Goal: Task Accomplishment & Management: Use online tool/utility

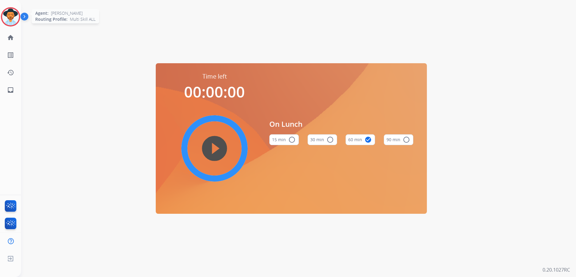
click at [16, 14] on img at bounding box center [10, 16] width 17 height 17
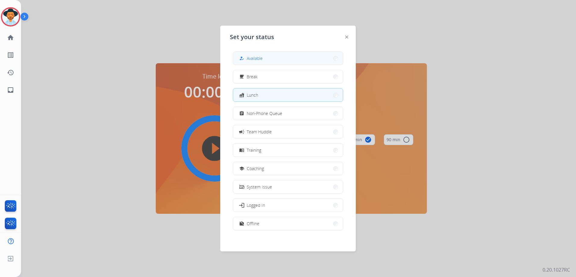
click at [295, 58] on button "how_to_reg Available" at bounding box center [288, 58] width 110 height 13
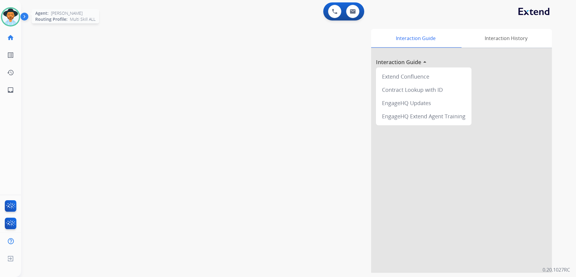
click at [7, 15] on img at bounding box center [10, 16] width 17 height 17
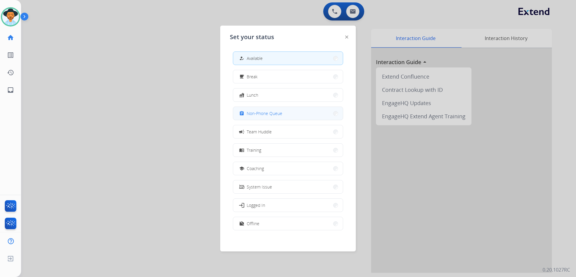
click at [268, 111] on span "Non-Phone Queue" at bounding box center [265, 113] width 36 height 6
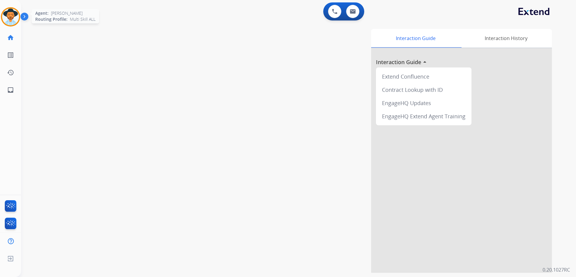
drag, startPoint x: 8, startPoint y: 19, endPoint x: 34, endPoint y: 19, distance: 26.2
click at [8, 19] on img at bounding box center [10, 16] width 17 height 17
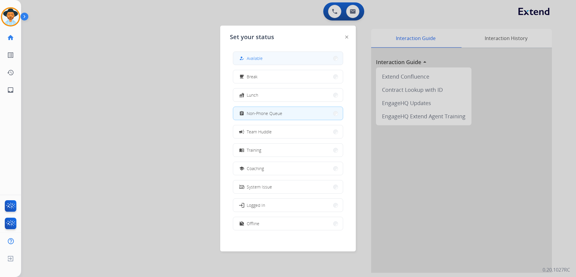
click at [251, 59] on span "Available" at bounding box center [255, 58] width 16 height 6
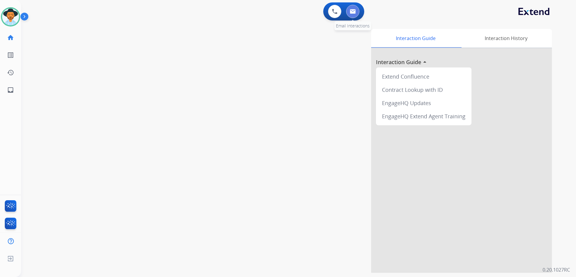
click at [356, 13] on button at bounding box center [352, 11] width 13 height 13
select select "**********"
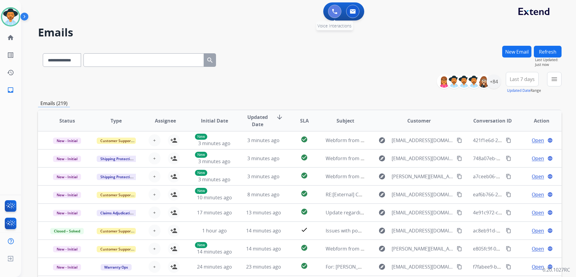
click at [337, 8] on button at bounding box center [334, 11] width 13 height 13
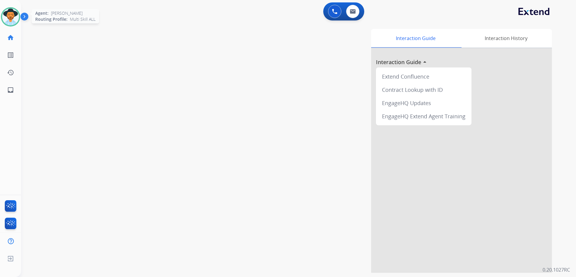
click at [6, 15] on img at bounding box center [10, 16] width 17 height 17
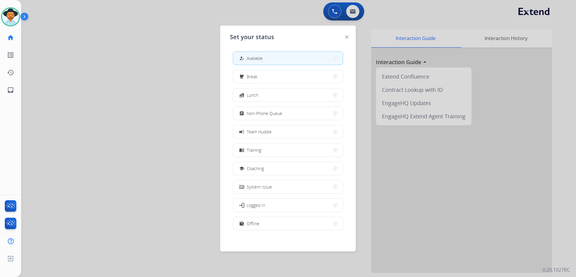
drag, startPoint x: 285, startPoint y: 113, endPoint x: 294, endPoint y: 111, distance: 9.3
click at [285, 112] on button "assignment Non-Phone Queue" at bounding box center [288, 113] width 110 height 13
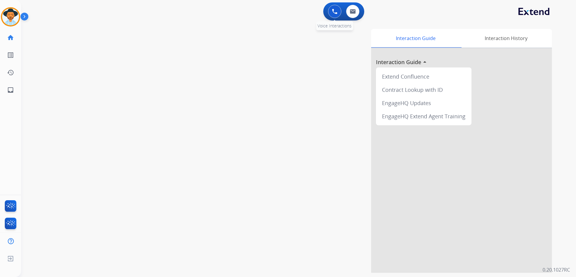
click at [332, 12] on button at bounding box center [334, 11] width 13 height 13
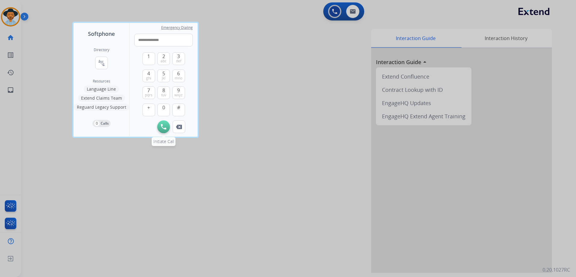
type input "**********"
click at [164, 126] on img at bounding box center [163, 126] width 5 height 5
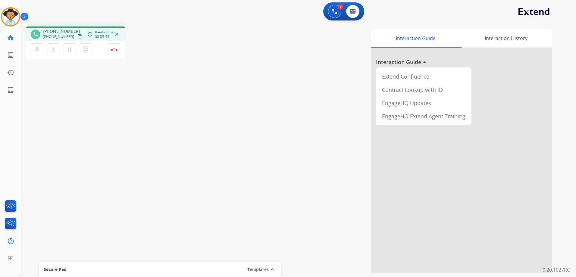
drag, startPoint x: 113, startPoint y: 49, endPoint x: 145, endPoint y: 56, distance: 32.7
click at [113, 49] on img at bounding box center [114, 49] width 7 height 3
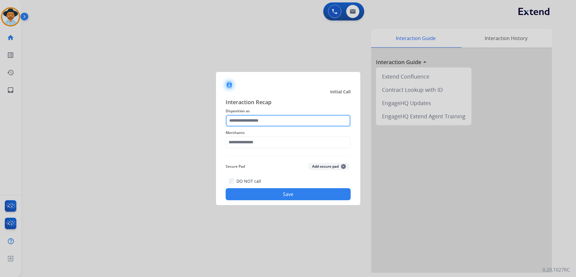
click at [279, 120] on input "text" at bounding box center [288, 121] width 125 height 12
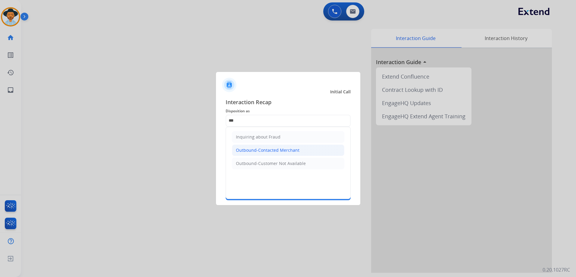
click at [293, 147] on div "Outbound-Contacted Merchant" at bounding box center [268, 150] width 64 height 6
type input "**********"
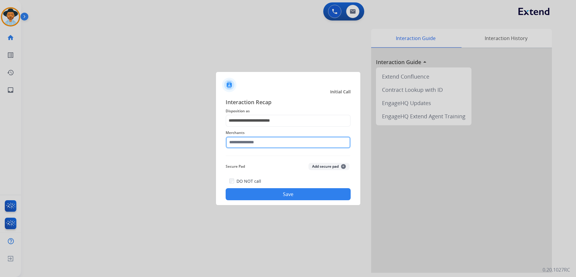
click at [260, 145] on input "text" at bounding box center [288, 142] width 125 height 12
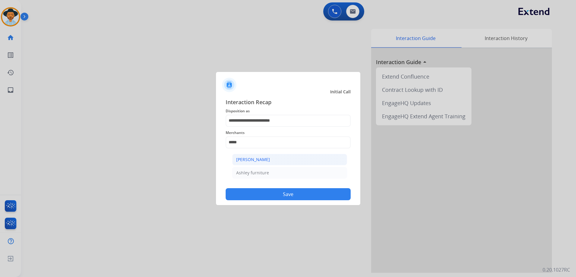
click at [277, 157] on li "[PERSON_NAME]" at bounding box center [289, 159] width 115 height 11
type input "**********"
click at [296, 194] on button "Save" at bounding box center [288, 194] width 125 height 12
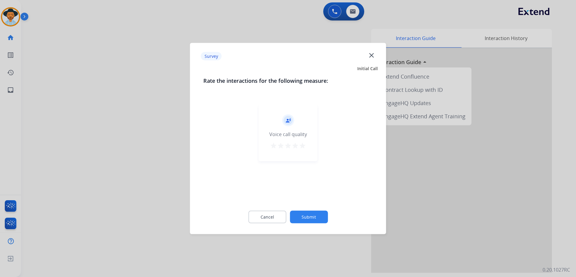
click at [304, 146] on mat-icon "star" at bounding box center [302, 145] width 7 height 7
click at [319, 217] on button "Submit" at bounding box center [309, 217] width 38 height 13
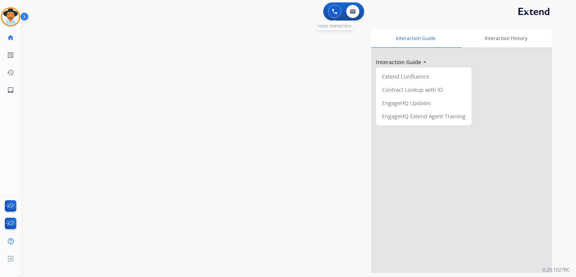
click at [333, 14] on button at bounding box center [334, 11] width 13 height 13
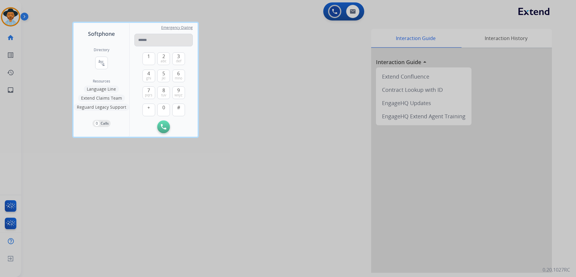
click at [153, 41] on input "tel" at bounding box center [163, 40] width 58 height 13
type input "**********"
click at [165, 126] on img at bounding box center [163, 126] width 5 height 5
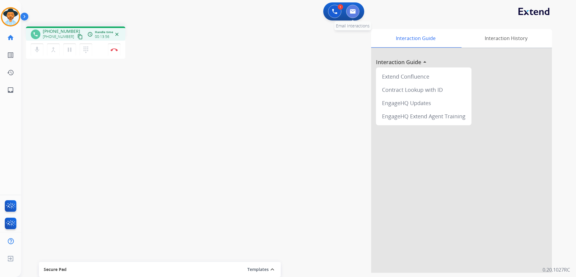
click at [355, 12] on img at bounding box center [353, 11] width 6 height 5
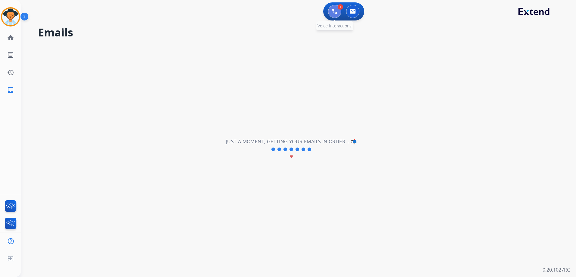
click at [337, 14] on button at bounding box center [334, 11] width 13 height 13
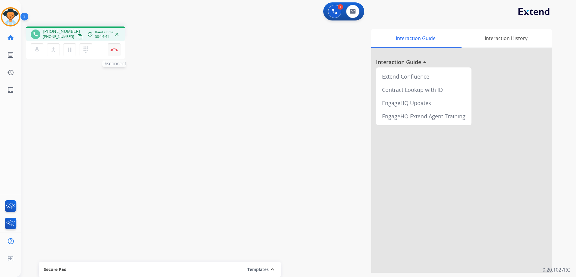
click at [117, 51] on button "Disconnect" at bounding box center [114, 49] width 13 height 13
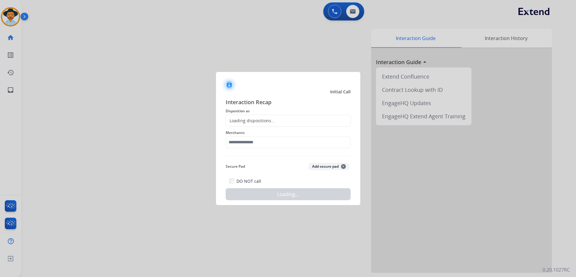
click at [283, 117] on div "Loading dispositions..." at bounding box center [288, 121] width 125 height 12
click at [283, 121] on div "Loading dispositions..." at bounding box center [288, 121] width 125 height 12
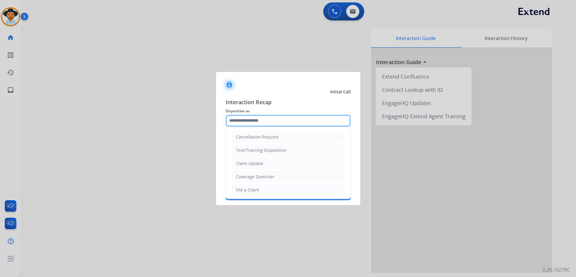
click at [284, 121] on input "text" at bounding box center [288, 121] width 125 height 12
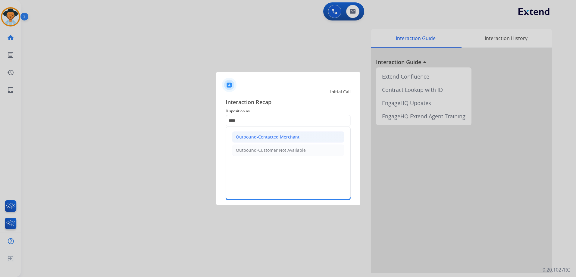
click at [313, 136] on li "Outbound-Contacted Merchant" at bounding box center [288, 136] width 112 height 11
type input "**********"
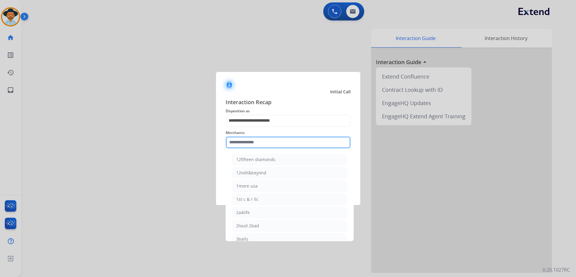
drag, startPoint x: 268, startPoint y: 143, endPoint x: 277, endPoint y: 147, distance: 10.2
click at [268, 143] on input "text" at bounding box center [288, 142] width 125 height 12
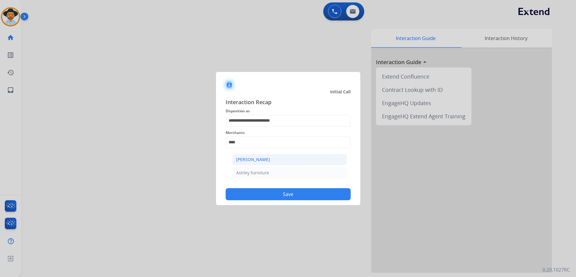
click at [277, 160] on li "[PERSON_NAME]" at bounding box center [289, 159] width 115 height 11
type input "**********"
click at [299, 194] on button "Save" at bounding box center [288, 194] width 125 height 12
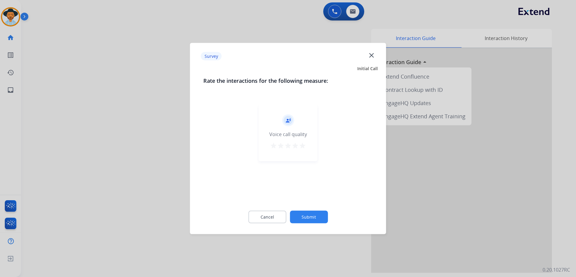
click at [303, 145] on mat-icon "star" at bounding box center [302, 145] width 7 height 7
click at [322, 219] on button "Submit" at bounding box center [309, 217] width 38 height 13
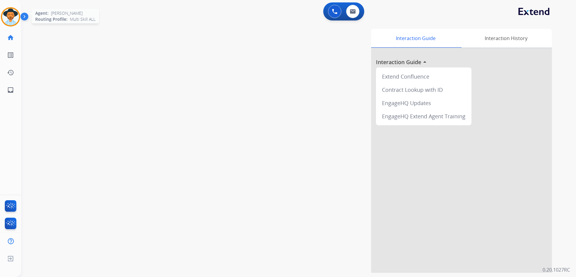
click at [14, 13] on img at bounding box center [10, 16] width 17 height 17
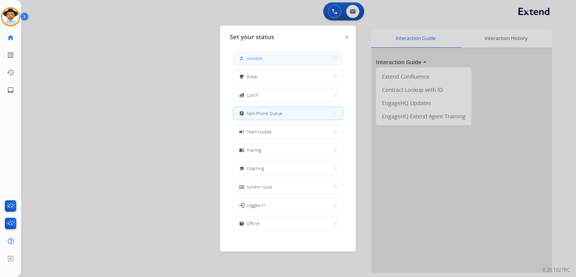
click at [297, 59] on button "how_to_reg Available" at bounding box center [288, 58] width 110 height 13
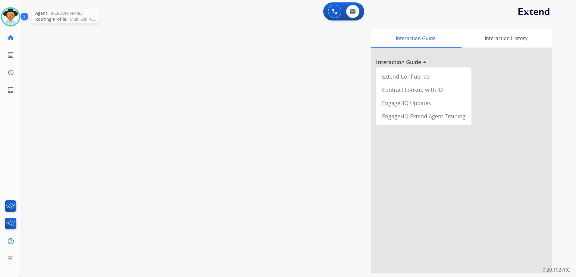
click at [12, 15] on img at bounding box center [10, 16] width 17 height 17
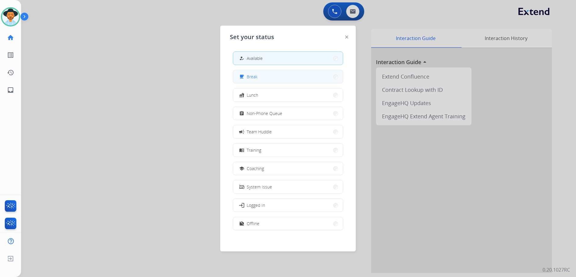
click at [282, 79] on button "free_breakfast Break" at bounding box center [288, 76] width 110 height 13
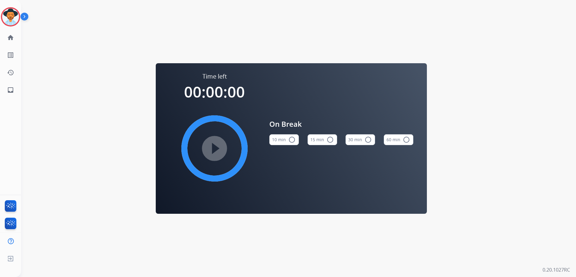
click at [319, 142] on button "15 min radio_button_unchecked" at bounding box center [322, 139] width 30 height 11
click at [217, 152] on mat-icon "play_circle_filled" at bounding box center [214, 148] width 7 height 7
click at [165, 164] on div "Time left 00:00:00 play_circle_filled On Break 10 min radio_button_unchecked 15…" at bounding box center [291, 138] width 271 height 151
click at [15, 16] on img at bounding box center [10, 16] width 17 height 17
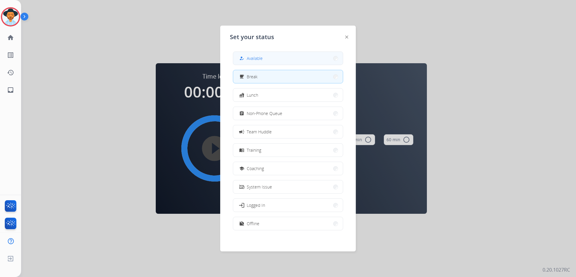
click at [295, 57] on button "how_to_reg Available" at bounding box center [288, 58] width 110 height 13
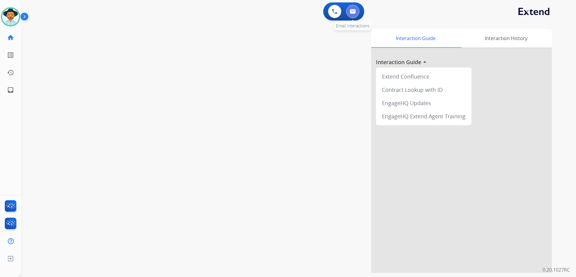
click at [354, 9] on img at bounding box center [353, 11] width 6 height 5
select select "**********"
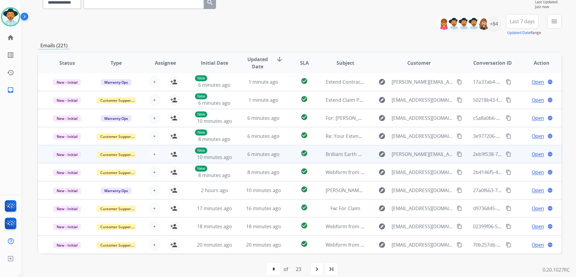
scroll to position [60, 0]
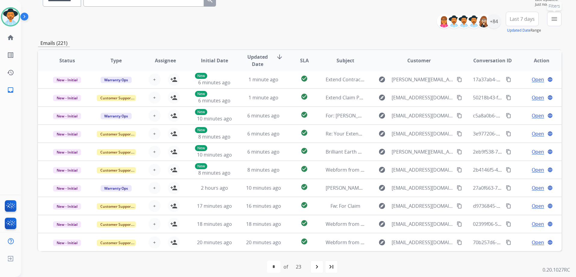
click at [557, 20] on mat-icon "menu" at bounding box center [554, 18] width 7 height 7
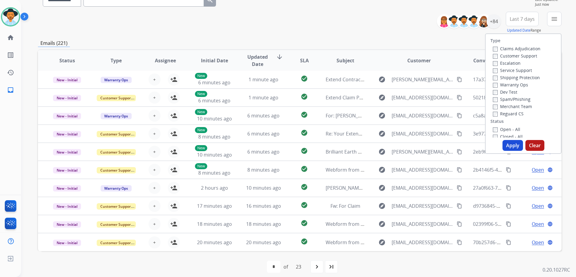
click at [515, 70] on label "Service Support" at bounding box center [512, 70] width 39 height 6
click at [512, 148] on button "Apply" at bounding box center [512, 145] width 20 height 11
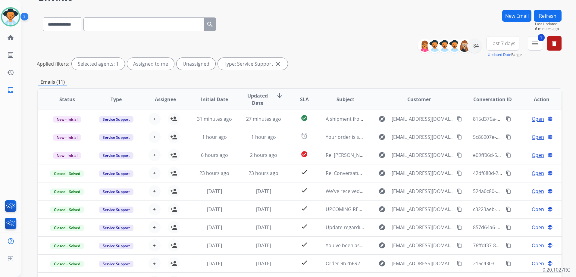
scroll to position [0, 0]
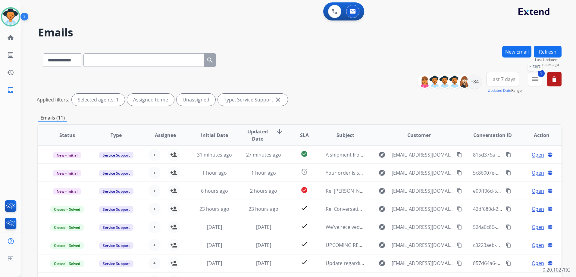
drag, startPoint x: 535, startPoint y: 79, endPoint x: 535, endPoint y: 100, distance: 21.1
click at [535, 79] on mat-icon "menu" at bounding box center [534, 79] width 7 height 7
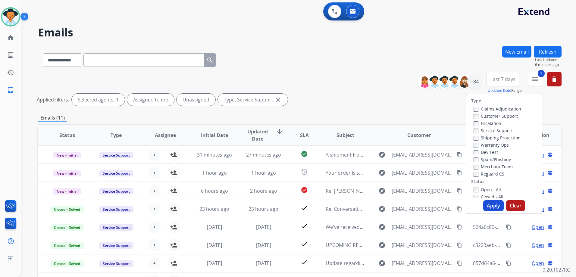
click at [519, 205] on button "Clear" at bounding box center [515, 205] width 19 height 11
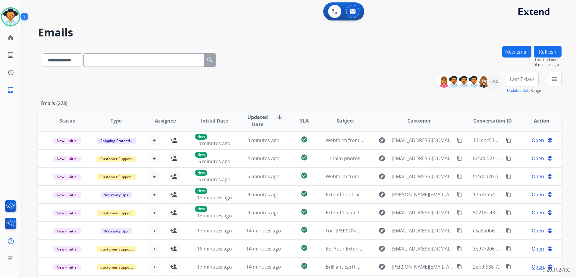
click at [379, 98] on div "**********" at bounding box center [299, 194] width 523 height 297
click at [495, 87] on div "+84" at bounding box center [493, 81] width 14 height 14
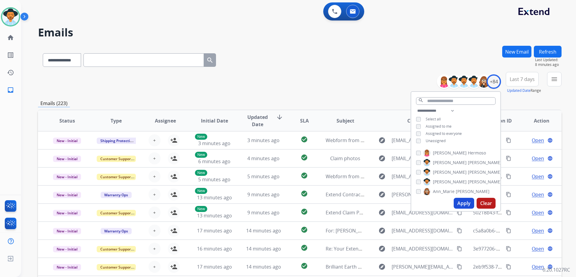
click at [442, 141] on span "Unassigned" at bounding box center [436, 140] width 20 height 5
click at [464, 200] on button "Apply" at bounding box center [464, 203] width 20 height 11
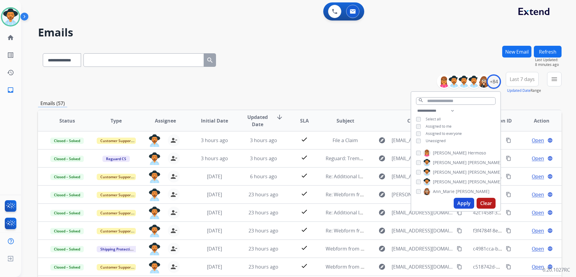
click at [354, 90] on div "**********" at bounding box center [299, 83] width 523 height 22
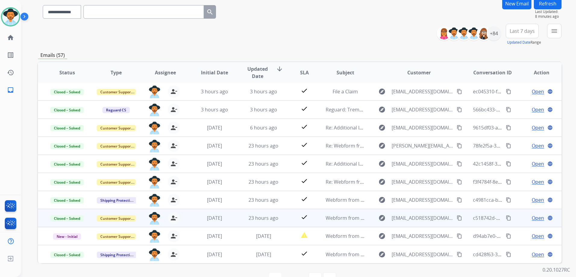
scroll to position [66, 0]
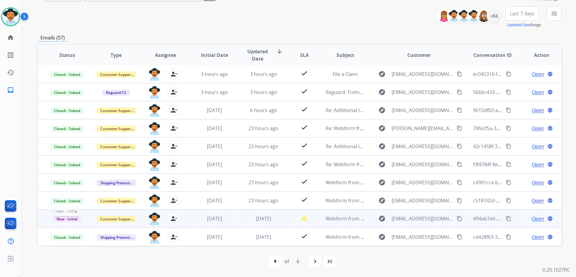
click at [67, 218] on span "New - Initial" at bounding box center [67, 219] width 28 height 6
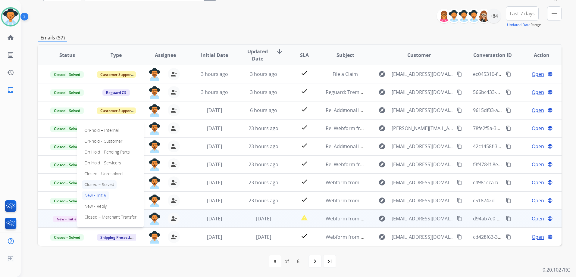
click at [114, 183] on p "Closed – Solved" at bounding box center [99, 184] width 35 height 8
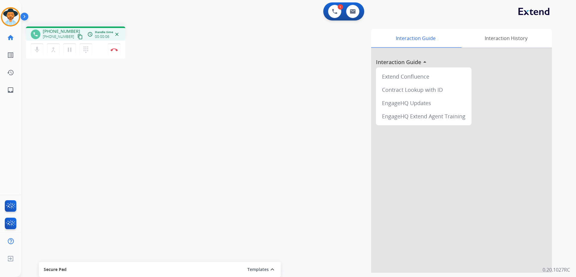
click at [77, 37] on mat-icon "content_copy" at bounding box center [79, 36] width 5 height 5
click at [70, 53] on mat-icon "pause" at bounding box center [69, 49] width 7 height 7
click at [89, 54] on button "dialpad Dialpad" at bounding box center [86, 49] width 13 height 13
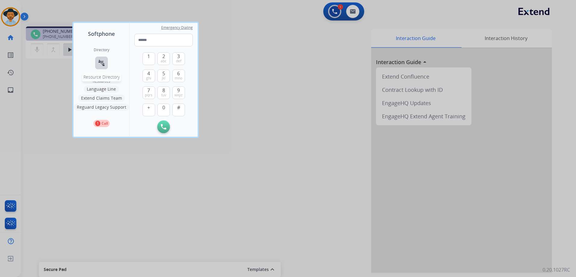
click at [100, 62] on mat-icon "connect_without_contact" at bounding box center [101, 62] width 7 height 7
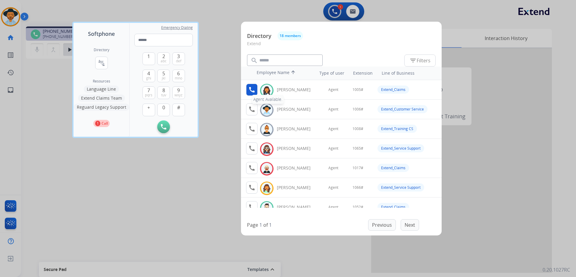
click at [254, 92] on mat-icon "call" at bounding box center [251, 89] width 7 height 7
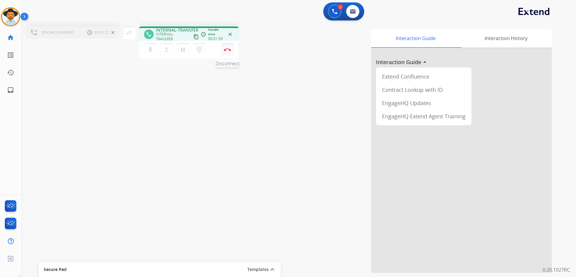
click at [229, 50] on img at bounding box center [227, 49] width 7 height 3
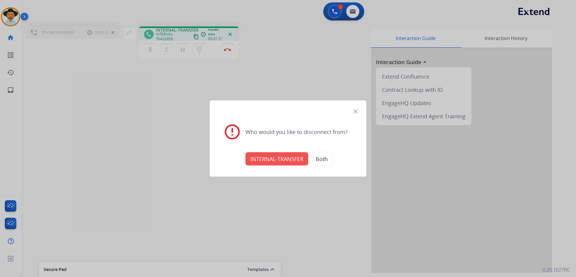
click at [286, 160] on button "INTERNAL-TRANSFER" at bounding box center [276, 158] width 63 height 13
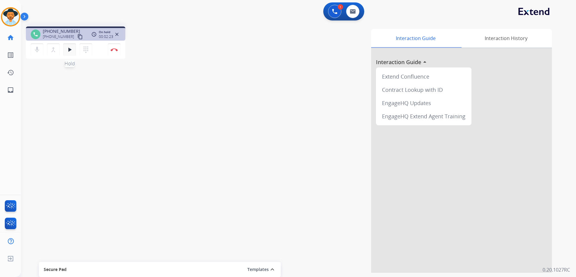
click at [69, 47] on mat-icon "play_arrow" at bounding box center [69, 49] width 7 height 7
click at [113, 49] on img at bounding box center [114, 49] width 7 height 3
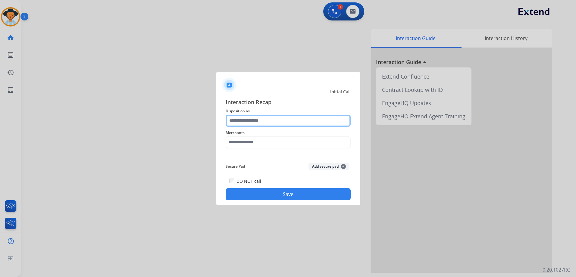
click at [285, 119] on input "text" at bounding box center [288, 121] width 125 height 12
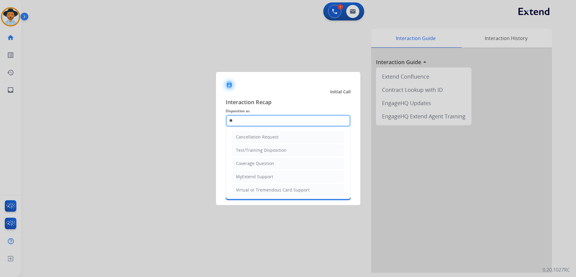
type input "*"
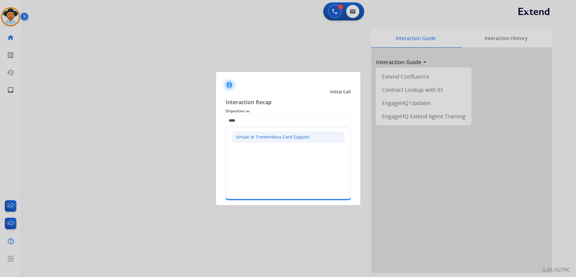
click at [276, 142] on li "Virtual or Tremendous Card Support" at bounding box center [288, 136] width 112 height 11
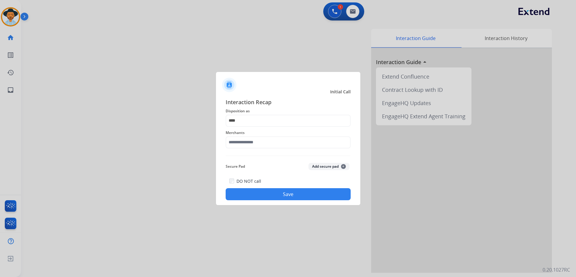
type input "**********"
click at [276, 144] on input "text" at bounding box center [288, 142] width 125 height 12
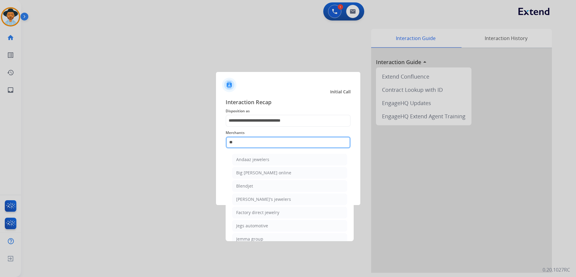
type input "*"
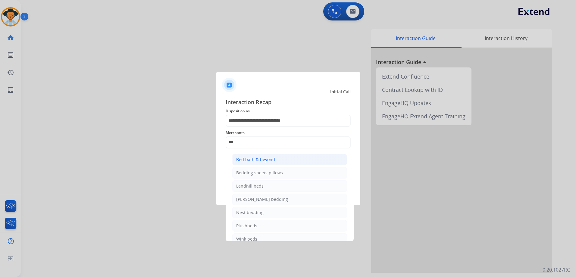
click at [259, 158] on div "Bed bath & beyond" at bounding box center [255, 160] width 39 height 6
type input "**********"
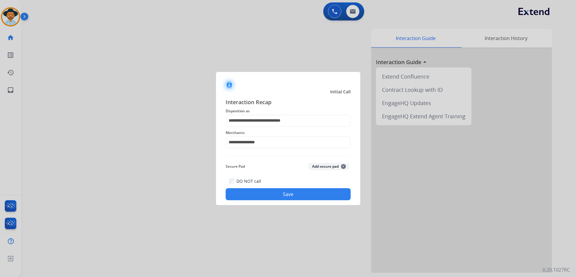
click at [299, 197] on button "Save" at bounding box center [288, 194] width 125 height 12
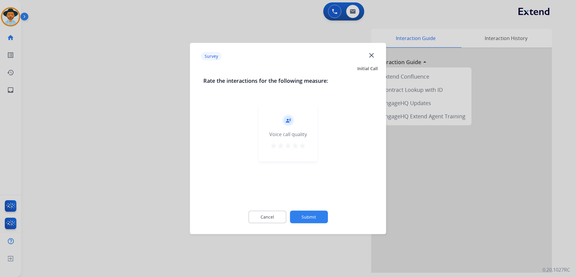
click at [302, 147] on mat-icon "star" at bounding box center [302, 145] width 7 height 7
click at [312, 217] on button "Submit" at bounding box center [309, 217] width 38 height 13
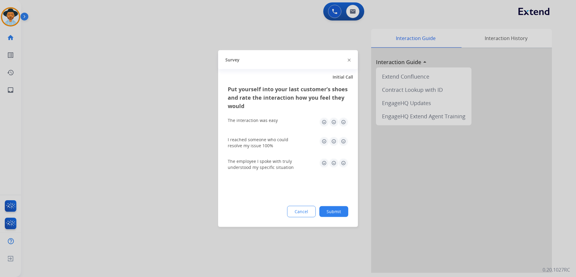
click at [344, 123] on img at bounding box center [344, 122] width 10 height 10
click at [343, 144] on img at bounding box center [344, 142] width 10 height 10
click at [344, 165] on img at bounding box center [344, 163] width 10 height 10
drag, startPoint x: 335, startPoint y: 210, endPoint x: 358, endPoint y: 210, distance: 23.2
click at [335, 211] on button "Submit" at bounding box center [333, 211] width 29 height 11
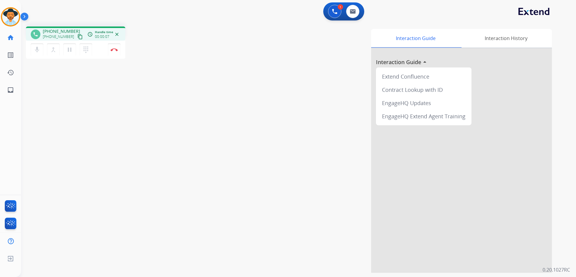
drag, startPoint x: 74, startPoint y: 35, endPoint x: 148, endPoint y: 36, distance: 73.2
click at [77, 35] on mat-icon "content_copy" at bounding box center [79, 36] width 5 height 5
click at [70, 51] on mat-icon "pause" at bounding box center [69, 49] width 7 height 7
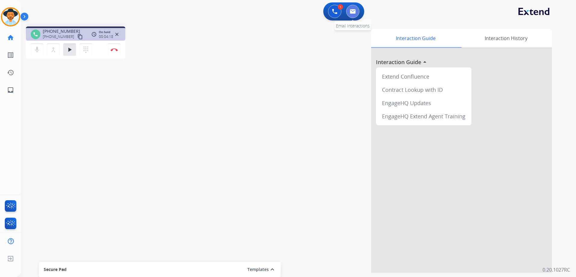
click at [356, 13] on button at bounding box center [352, 11] width 13 height 13
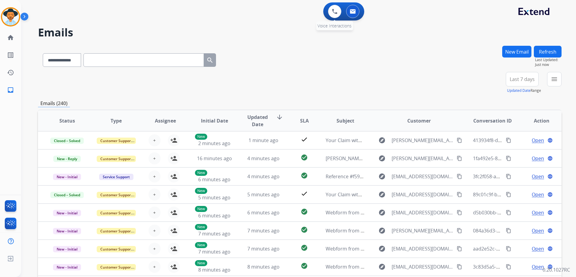
click at [328, 10] on div "0 Voice Interactions" at bounding box center [335, 11] width 18 height 13
click at [336, 14] on img at bounding box center [334, 11] width 5 height 5
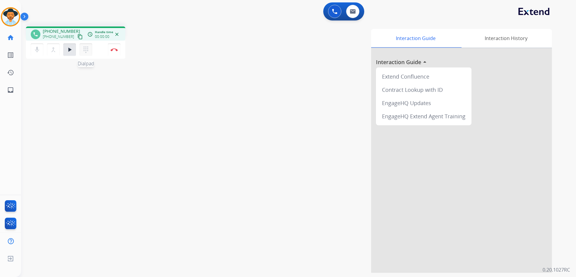
click at [86, 51] on mat-icon "dialpad" at bounding box center [85, 49] width 7 height 7
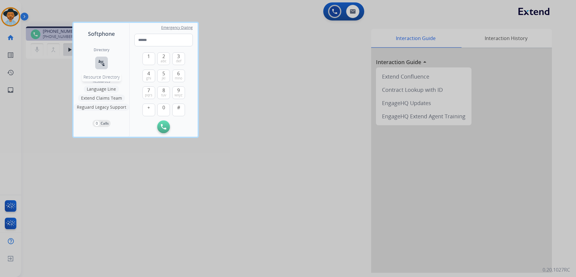
click at [102, 62] on mat-icon "connect_without_contact" at bounding box center [101, 62] width 7 height 7
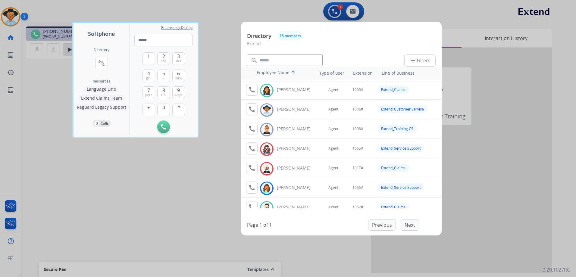
click at [186, 211] on div at bounding box center [288, 138] width 576 height 277
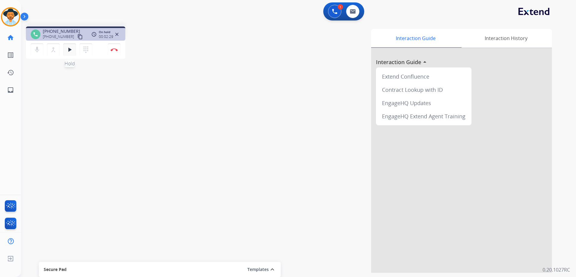
drag, startPoint x: 73, startPoint y: 51, endPoint x: 75, endPoint y: 55, distance: 3.9
click at [73, 51] on mat-icon "play_arrow" at bounding box center [69, 49] width 7 height 7
drag, startPoint x: 116, startPoint y: 51, endPoint x: 118, endPoint y: 56, distance: 5.7
click at [116, 51] on button "Disconnect" at bounding box center [114, 49] width 13 height 13
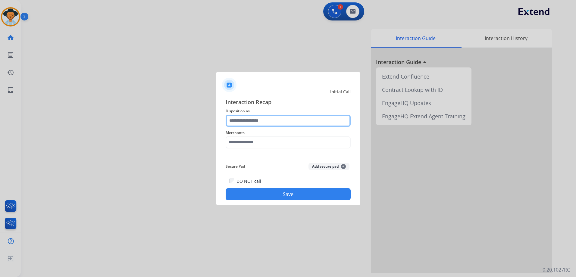
click at [289, 118] on input "text" at bounding box center [288, 121] width 125 height 12
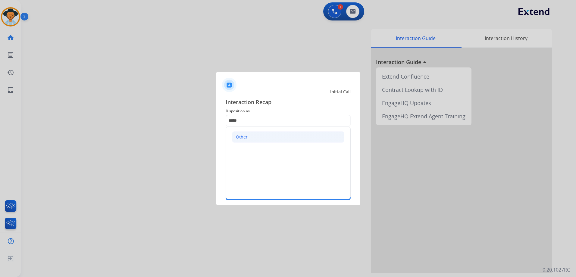
click at [237, 137] on div "Other" at bounding box center [242, 137] width 12 height 6
type input "*****"
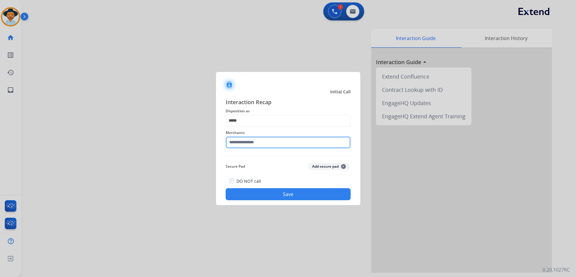
click at [254, 145] on input "text" at bounding box center [288, 142] width 125 height 12
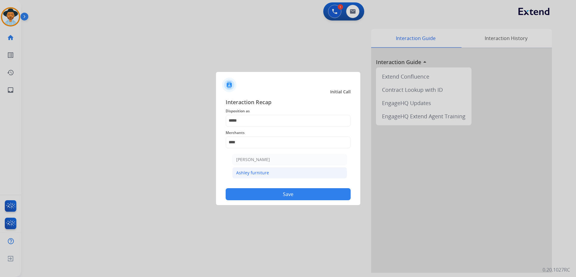
click at [257, 174] on div "Ashley furniture" at bounding box center [252, 173] width 33 height 6
type input "**********"
click at [292, 191] on button "Save" at bounding box center [288, 194] width 125 height 12
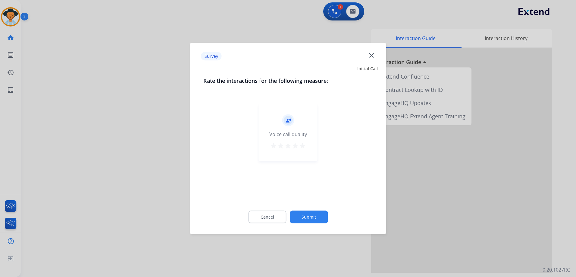
click at [301, 149] on mat-icon "star" at bounding box center [302, 145] width 7 height 7
click at [315, 214] on button "Submit" at bounding box center [309, 217] width 38 height 13
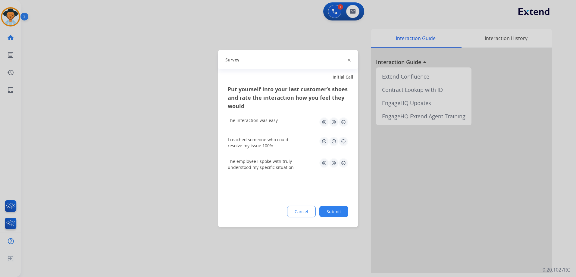
click at [342, 120] on img at bounding box center [344, 122] width 10 height 10
click at [341, 146] on div "I reached someone who could resolve my issue 100%" at bounding box center [288, 143] width 120 height 12
click at [344, 142] on img at bounding box center [344, 142] width 10 height 10
click at [344, 164] on img at bounding box center [344, 163] width 10 height 10
click at [344, 211] on button "Submit" at bounding box center [333, 211] width 29 height 11
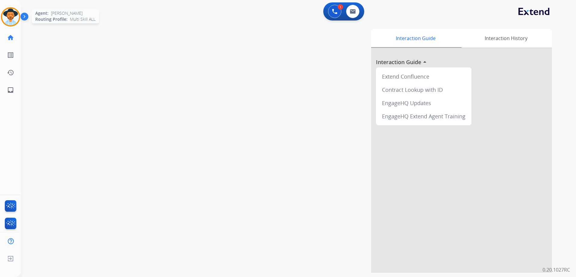
click at [10, 18] on img at bounding box center [10, 16] width 17 height 17
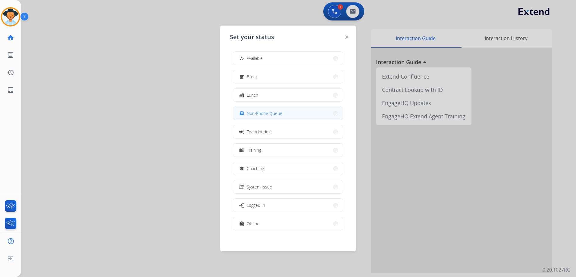
click at [302, 115] on button "assignment Non-Phone Queue" at bounding box center [288, 113] width 110 height 13
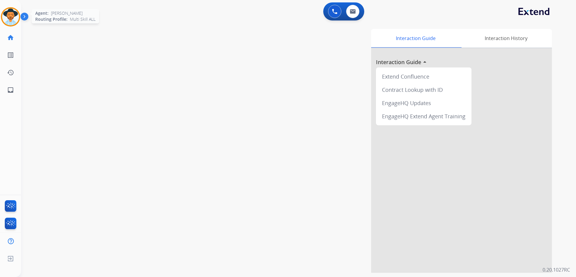
click at [13, 17] on img at bounding box center [10, 16] width 17 height 17
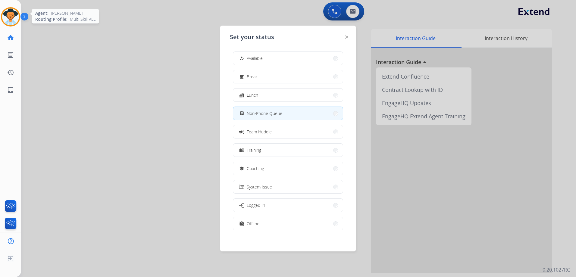
click at [13, 17] on img at bounding box center [10, 16] width 17 height 17
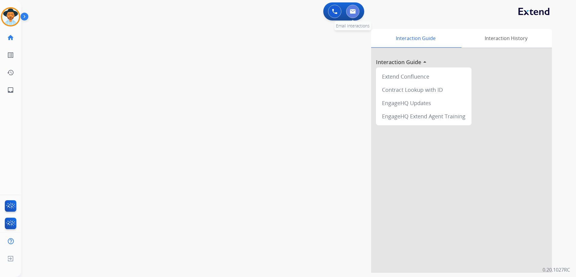
click at [355, 13] on img at bounding box center [353, 11] width 6 height 5
select select "**********"
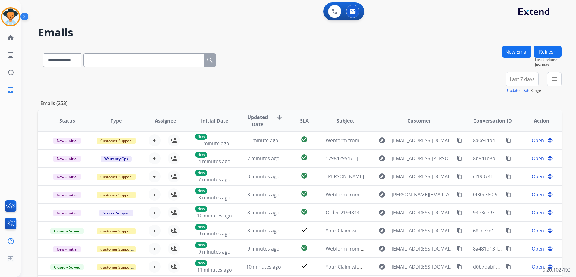
click at [520, 52] on button "New Email" at bounding box center [516, 52] width 29 height 12
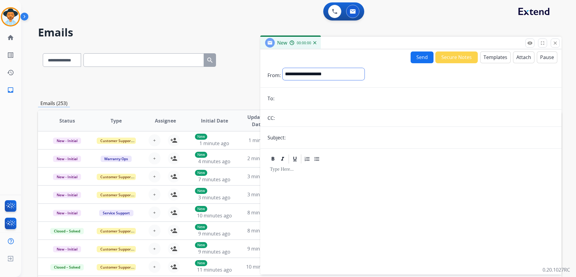
click at [321, 74] on select "**********" at bounding box center [323, 74] width 82 height 12
select select "**********"
click at [282, 68] on select "**********" at bounding box center [323, 74] width 82 height 12
paste input "**********"
type input "**********"
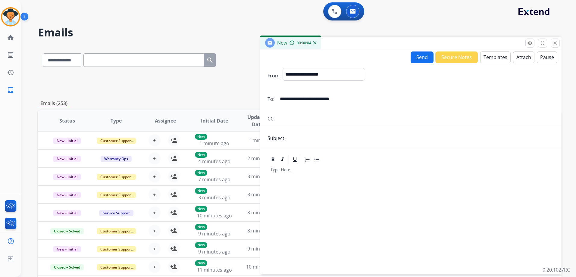
click at [315, 141] on input "text" at bounding box center [420, 138] width 267 height 12
type input "**********"
click at [318, 195] on div at bounding box center [410, 216] width 287 height 103
click at [496, 58] on button "Templates" at bounding box center [495, 57] width 30 height 12
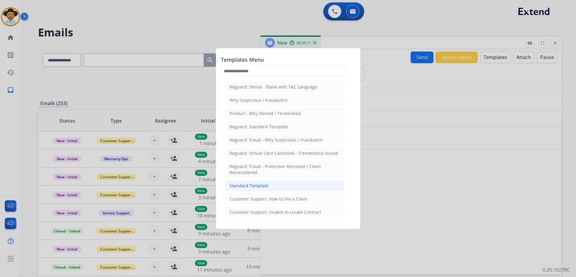
click at [287, 186] on li "Standard Template" at bounding box center [285, 185] width 118 height 11
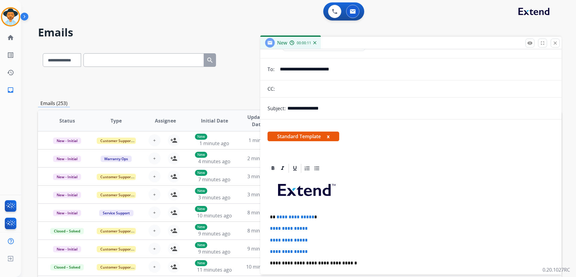
scroll to position [90, 0]
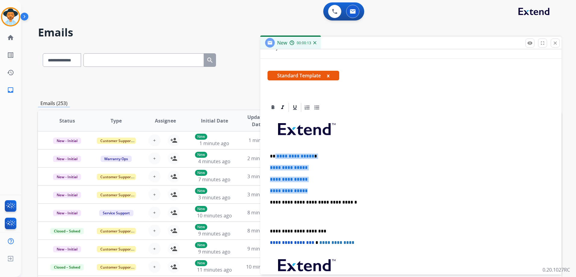
drag, startPoint x: 275, startPoint y: 156, endPoint x: 332, endPoint y: 192, distance: 67.8
click at [332, 192] on div "**********" at bounding box center [410, 216] width 287 height 207
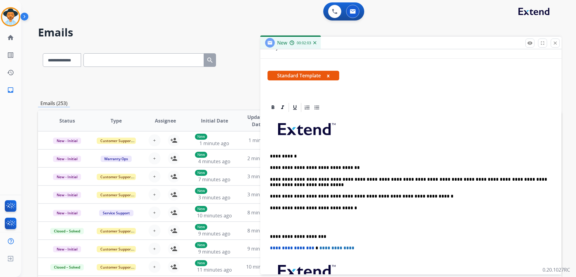
click at [406, 182] on p "**********" at bounding box center [408, 182] width 277 height 11
click at [409, 178] on p "**********" at bounding box center [408, 182] width 277 height 11
click at [405, 183] on p "**********" at bounding box center [408, 182] width 277 height 11
click at [406, 180] on p "**********" at bounding box center [408, 182] width 277 height 11
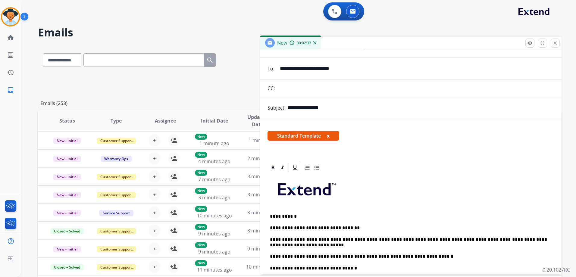
scroll to position [0, 0]
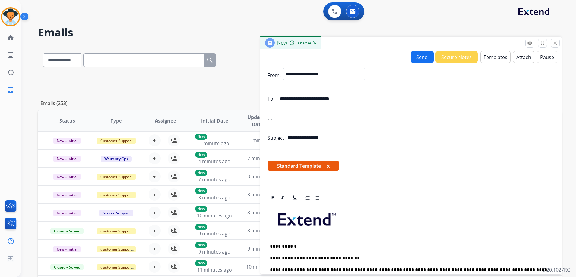
click at [418, 60] on button "Send" at bounding box center [421, 57] width 23 height 12
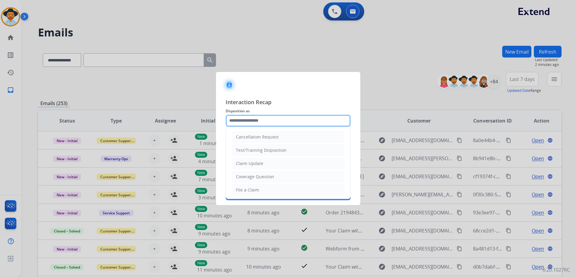
click at [245, 122] on input "text" at bounding box center [288, 121] width 125 height 12
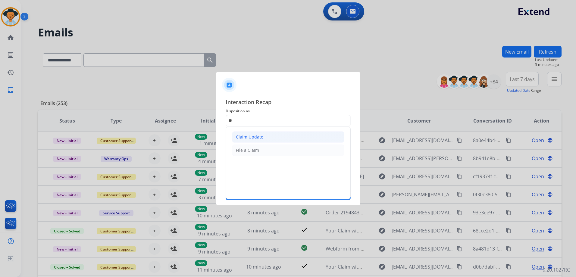
click at [252, 134] on div "Claim Update" at bounding box center [249, 137] width 27 height 6
type input "**********"
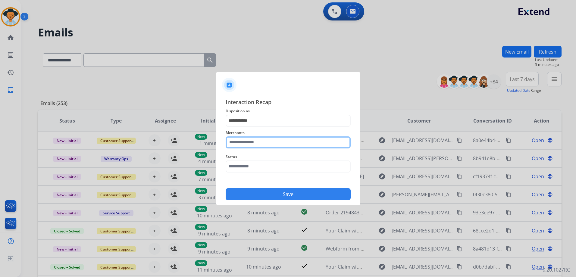
click at [253, 143] on input "text" at bounding box center [288, 142] width 125 height 12
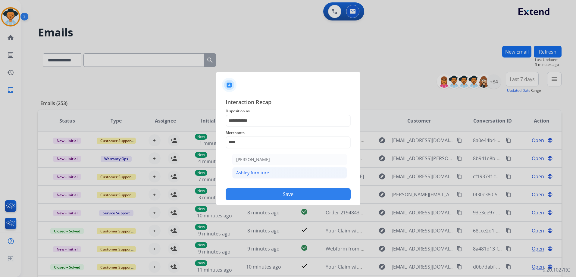
click at [284, 171] on li "Ashley furniture" at bounding box center [289, 172] width 115 height 11
type input "**********"
click at [276, 168] on input "text" at bounding box center [288, 167] width 125 height 12
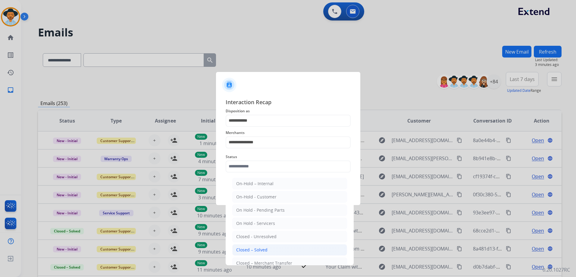
click at [267, 254] on li "Closed – Solved" at bounding box center [289, 249] width 115 height 11
type input "**********"
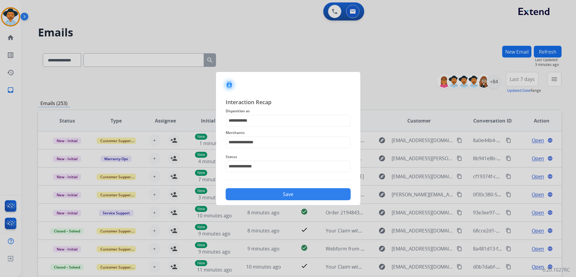
click at [319, 192] on button "Save" at bounding box center [288, 194] width 125 height 12
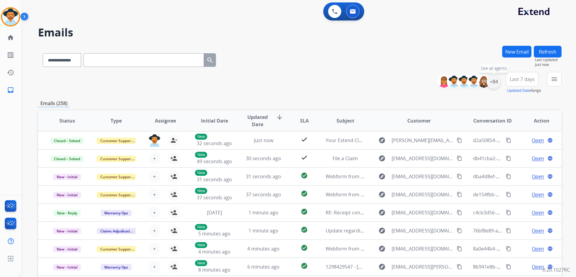
click at [494, 86] on div "+84" at bounding box center [493, 81] width 14 height 14
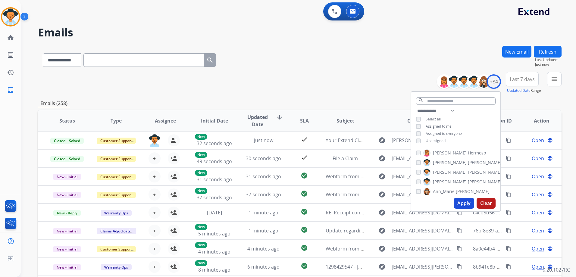
click at [439, 142] on span "Unassigned" at bounding box center [436, 140] width 20 height 5
click at [467, 200] on button "Apply" at bounding box center [464, 203] width 20 height 11
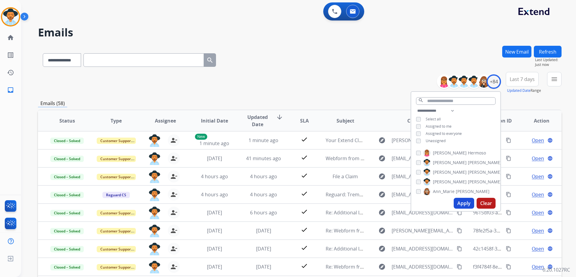
click at [388, 82] on div "**********" at bounding box center [299, 83] width 523 height 22
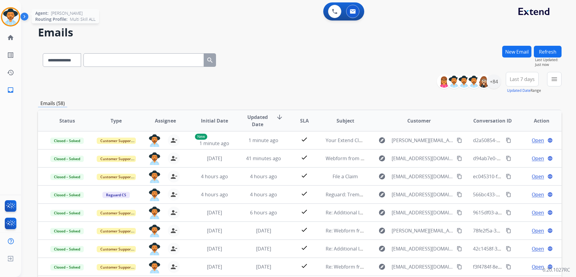
click at [8, 14] on img at bounding box center [10, 16] width 17 height 17
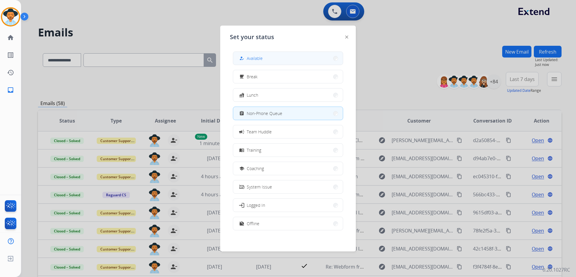
click at [295, 55] on button "how_to_reg Available" at bounding box center [288, 58] width 110 height 13
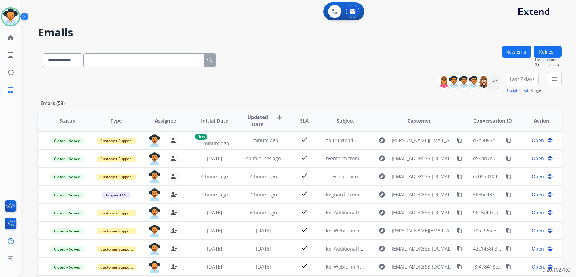
paste input "**********"
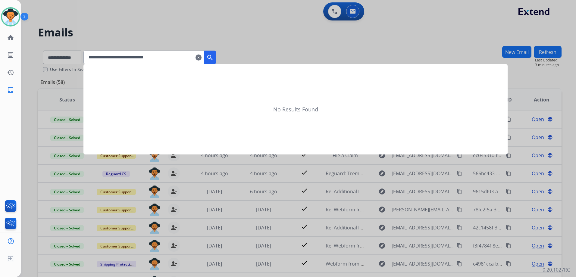
type input "**********"
click at [214, 59] on mat-icon "search" at bounding box center [209, 57] width 7 height 7
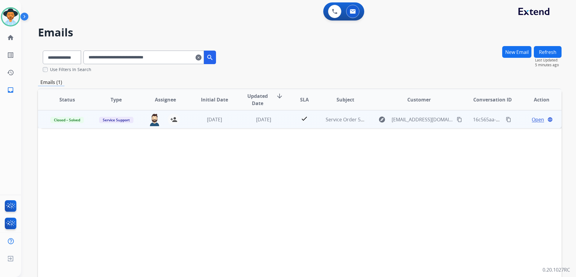
click at [513, 124] on td "Open language" at bounding box center [536, 119] width 49 height 18
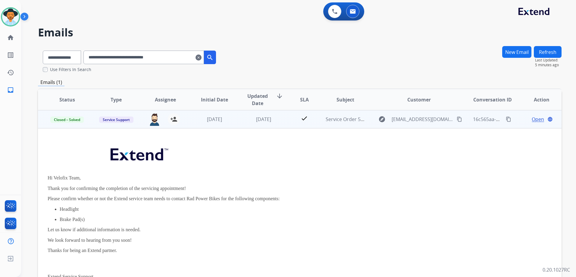
click at [538, 120] on span "Open" at bounding box center [538, 119] width 12 height 7
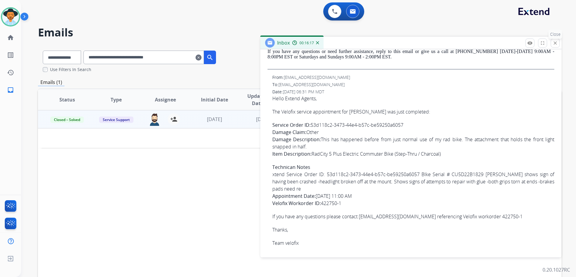
click at [555, 45] on mat-icon "close" at bounding box center [554, 42] width 5 height 5
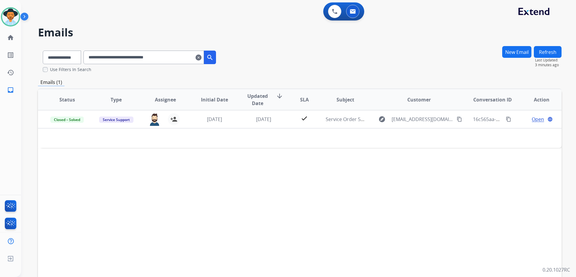
click at [201, 57] on mat-icon "clear" at bounding box center [198, 57] width 6 height 7
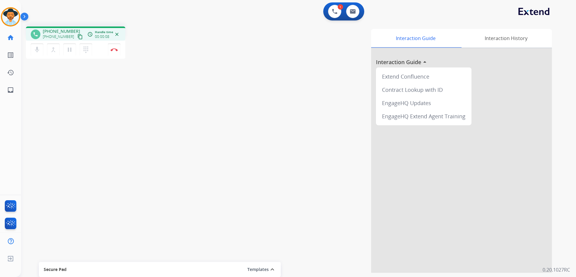
click at [77, 37] on mat-icon "content_copy" at bounding box center [79, 36] width 5 height 5
click at [71, 51] on mat-icon "pause" at bounding box center [69, 49] width 7 height 7
click at [84, 53] on mat-icon "dialpad" at bounding box center [85, 49] width 7 height 7
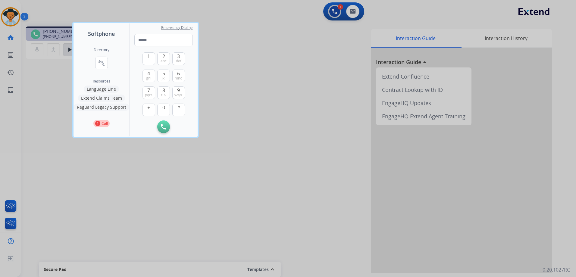
click at [109, 89] on button "Language Line" at bounding box center [101, 89] width 35 height 7
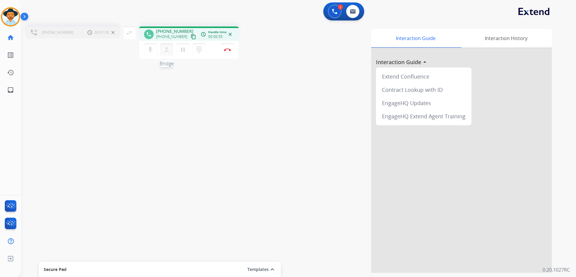
click at [168, 50] on mat-icon "merge_type" at bounding box center [166, 49] width 7 height 7
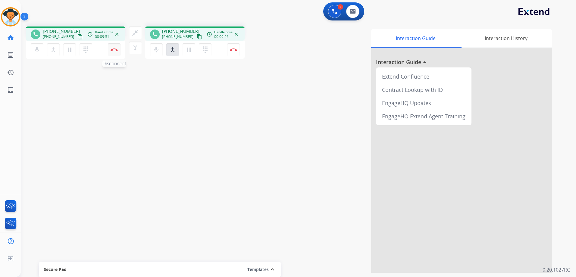
click at [111, 51] on button "Disconnect" at bounding box center [114, 49] width 13 height 13
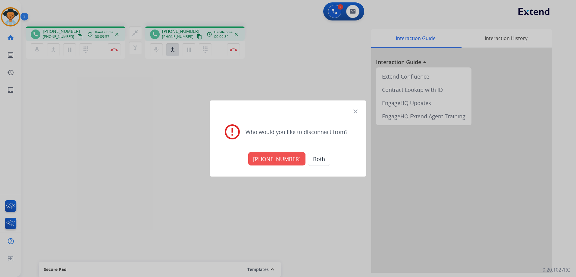
click at [316, 159] on button "Both" at bounding box center [319, 159] width 22 height 14
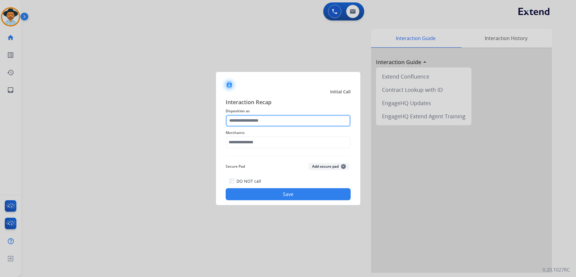
click at [277, 119] on input "text" at bounding box center [288, 121] width 125 height 12
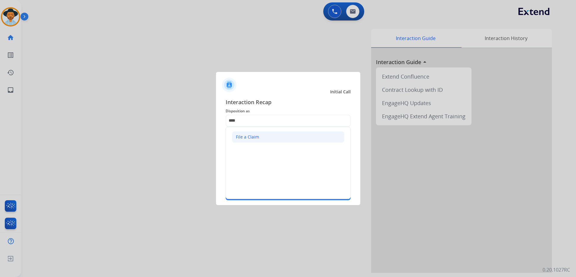
click at [274, 134] on li "File a Claim" at bounding box center [288, 136] width 112 height 11
type input "**********"
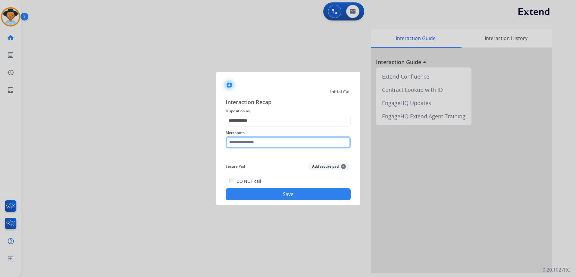
click at [259, 139] on input "text" at bounding box center [288, 142] width 125 height 12
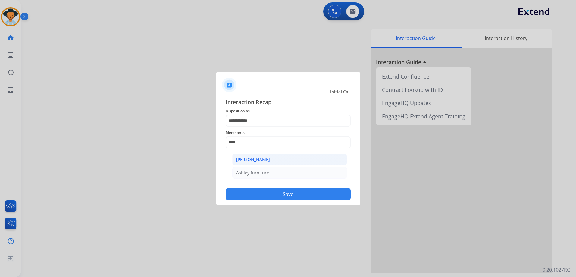
click at [245, 157] on div "[PERSON_NAME]" at bounding box center [253, 160] width 34 height 6
type input "**********"
click at [272, 197] on button "Save" at bounding box center [288, 194] width 125 height 12
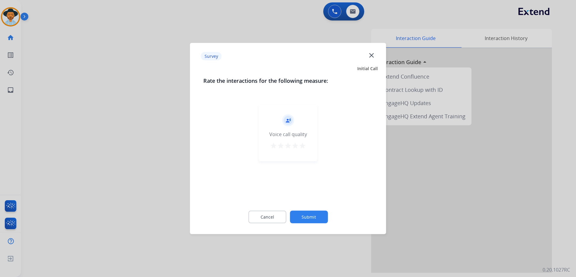
click at [301, 148] on mat-icon "star" at bounding box center [302, 145] width 7 height 7
click at [319, 216] on button "Submit" at bounding box center [309, 217] width 38 height 13
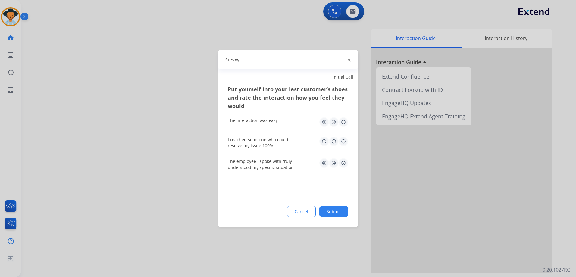
click at [348, 119] on img at bounding box center [344, 122] width 10 height 10
click at [345, 139] on img at bounding box center [344, 142] width 10 height 10
click at [342, 162] on img at bounding box center [344, 163] width 10 height 10
click at [341, 215] on button "Submit" at bounding box center [333, 211] width 29 height 11
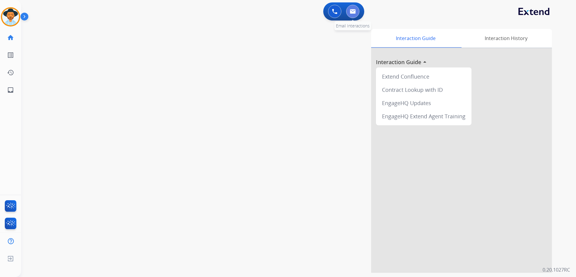
click at [352, 14] on button at bounding box center [352, 11] width 13 height 13
select select "**********"
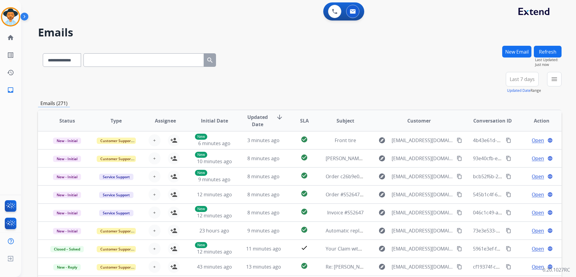
click at [513, 50] on button "New Email" at bounding box center [516, 52] width 29 height 12
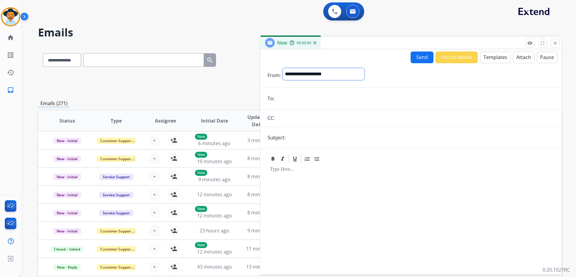
drag, startPoint x: 305, startPoint y: 70, endPoint x: 305, endPoint y: 75, distance: 5.1
click at [305, 70] on select "**********" at bounding box center [323, 74] width 82 height 12
select select "**********"
click at [282, 68] on select "**********" at bounding box center [323, 74] width 82 height 12
paste input "**********"
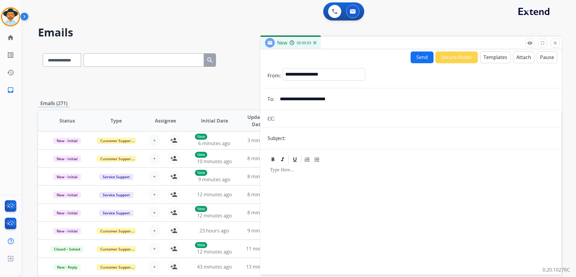
type input "**********"
drag, startPoint x: 345, startPoint y: 76, endPoint x: 199, endPoint y: 70, distance: 146.2
click at [199, 70] on div "**********" at bounding box center [299, 194] width 523 height 297
select select "**********"
click at [282, 68] on select "**********" at bounding box center [323, 74] width 82 height 12
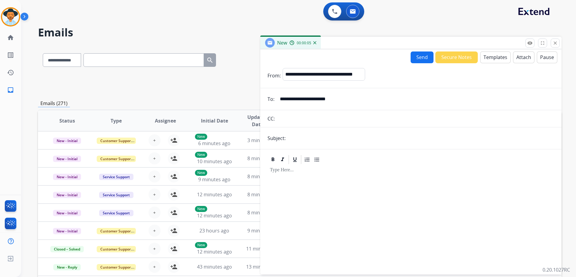
drag, startPoint x: 308, startPoint y: 140, endPoint x: 421, endPoint y: 145, distance: 112.7
click at [308, 140] on input "text" at bounding box center [420, 138] width 267 height 12
type input "**********"
click at [295, 204] on div at bounding box center [410, 216] width 287 height 103
click at [490, 57] on button "Templates" at bounding box center [495, 57] width 30 height 12
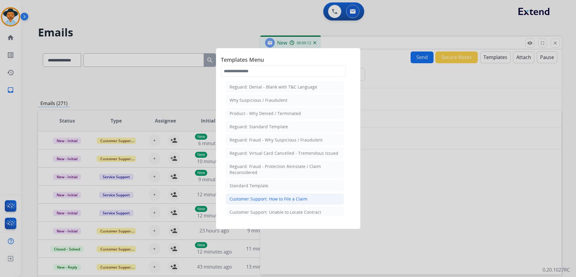
click at [300, 198] on div "Customer Support: How to File a Claim" at bounding box center [268, 199] width 78 height 6
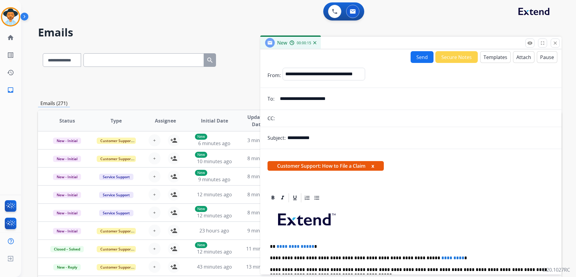
click at [498, 55] on button "Templates" at bounding box center [495, 57] width 30 height 12
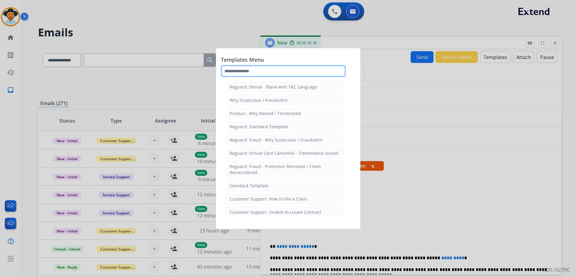
click at [260, 74] on input "text" at bounding box center [283, 71] width 125 height 12
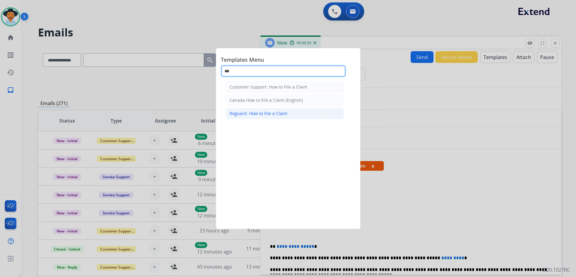
type input "***"
click at [271, 113] on div "Reguard: How to File a Claim" at bounding box center [258, 114] width 58 height 6
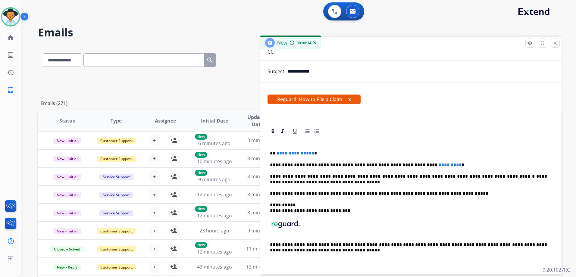
scroll to position [68, 0]
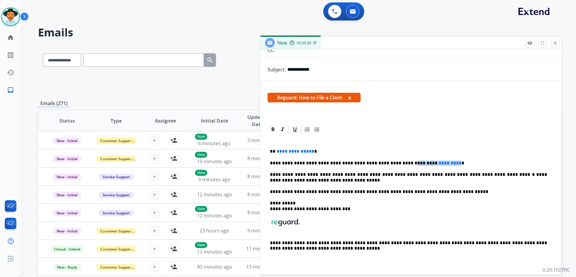
drag, startPoint x: 434, startPoint y: 163, endPoint x: 392, endPoint y: 163, distance: 42.5
click at [392, 163] on p "**********" at bounding box center [408, 163] width 277 height 5
drag, startPoint x: 310, startPoint y: 153, endPoint x: 276, endPoint y: 151, distance: 34.7
click at [276, 151] on p "**********" at bounding box center [408, 151] width 277 height 5
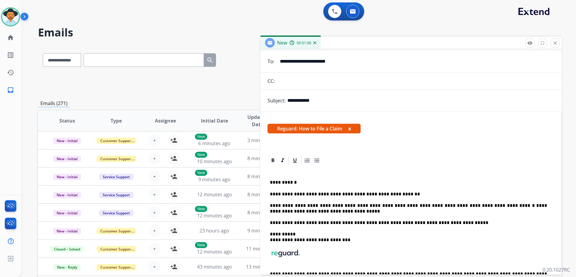
scroll to position [8, 0]
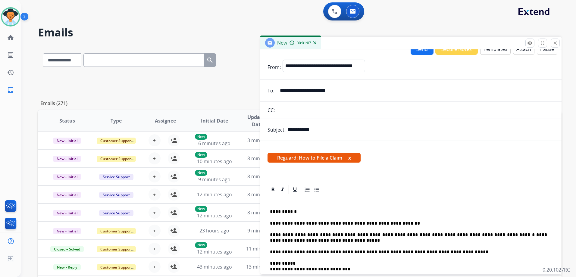
click at [418, 51] on button "Send" at bounding box center [421, 49] width 23 height 12
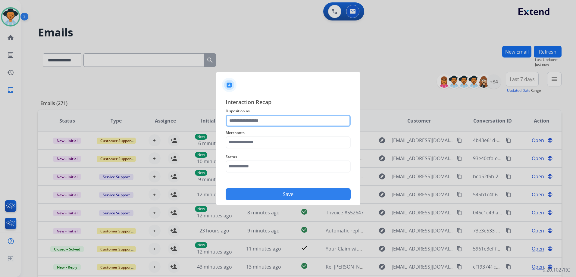
click at [256, 121] on input "text" at bounding box center [288, 121] width 125 height 12
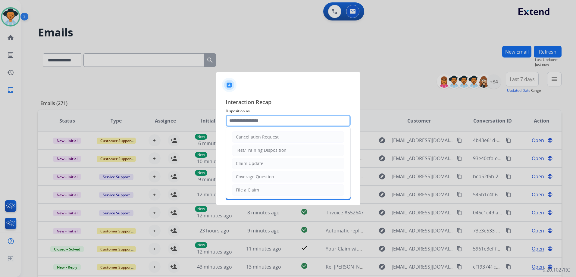
type input "**********"
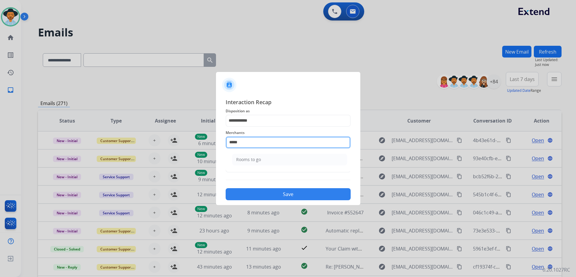
drag, startPoint x: 251, startPoint y: 143, endPoint x: 212, endPoint y: 146, distance: 38.6
click at [0, 145] on app-contact-recap-modal "**********" at bounding box center [0, 138] width 0 height 277
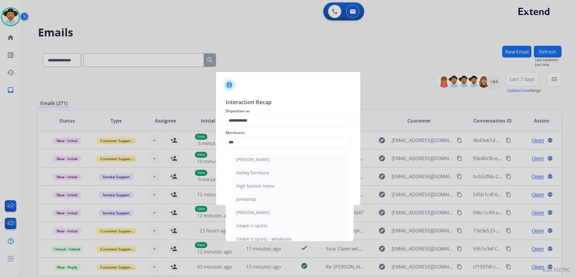
drag, startPoint x: 265, startPoint y: 161, endPoint x: 264, endPoint y: 165, distance: 3.6
click at [265, 161] on div "[PERSON_NAME]" at bounding box center [253, 160] width 34 height 6
type input "**********"
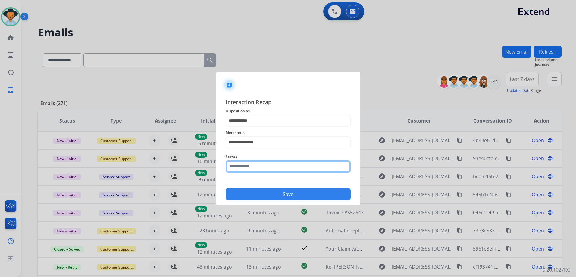
click at [262, 170] on input "text" at bounding box center [288, 167] width 125 height 12
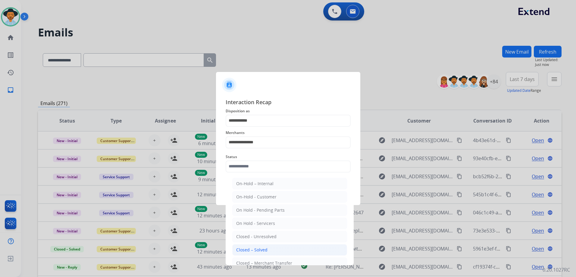
click at [276, 251] on li "Closed – Solved" at bounding box center [289, 249] width 115 height 11
type input "**********"
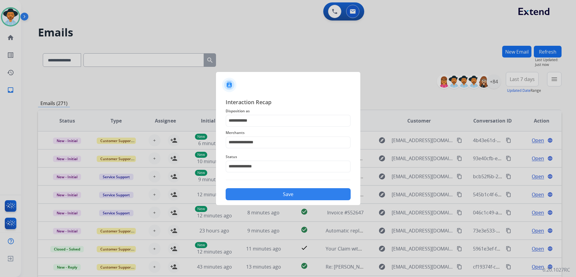
click at [300, 191] on button "Save" at bounding box center [288, 194] width 125 height 12
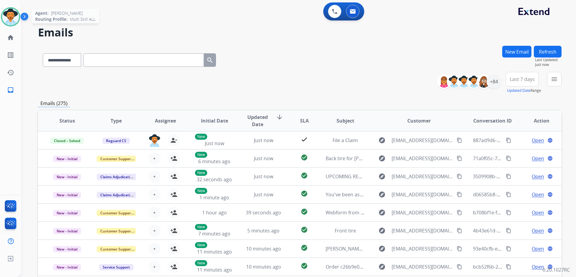
click at [11, 24] on img at bounding box center [10, 16] width 17 height 17
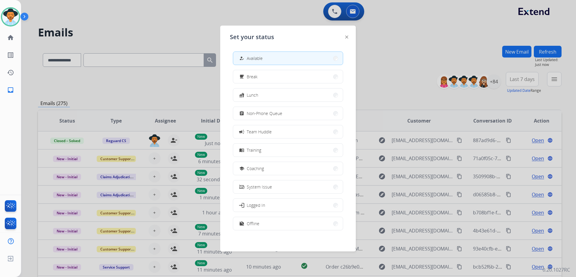
click at [397, 70] on div at bounding box center [288, 138] width 576 height 277
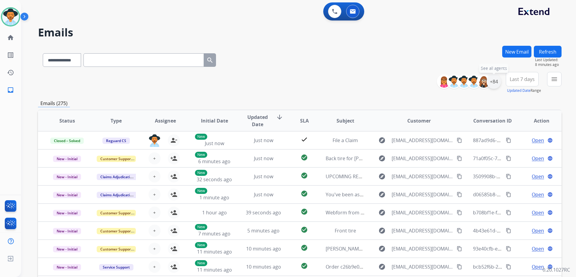
click at [493, 86] on div "+84" at bounding box center [493, 81] width 14 height 14
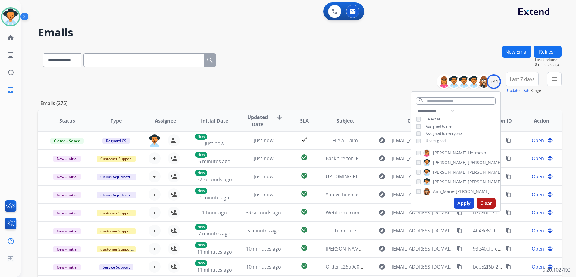
click at [437, 140] on span "Unassigned" at bounding box center [436, 140] width 20 height 5
click at [467, 202] on button "Apply" at bounding box center [464, 203] width 20 height 11
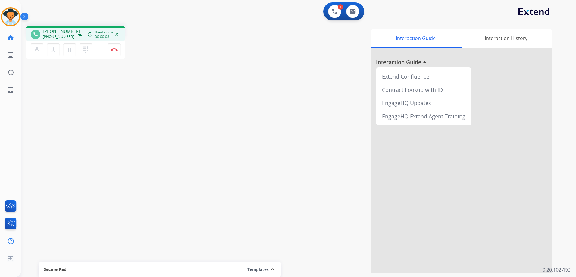
click at [77, 34] on mat-icon "content_copy" at bounding box center [79, 36] width 5 height 5
click at [8, 15] on img at bounding box center [10, 16] width 17 height 17
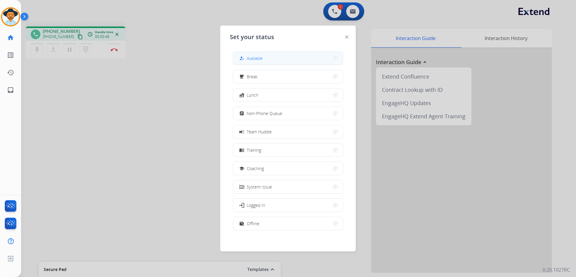
click at [285, 57] on button "how_to_reg Available" at bounding box center [288, 58] width 110 height 13
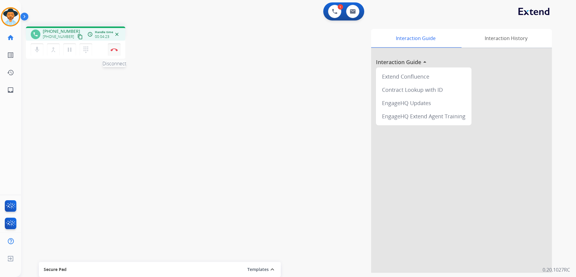
click at [114, 53] on button "Disconnect" at bounding box center [114, 49] width 13 height 13
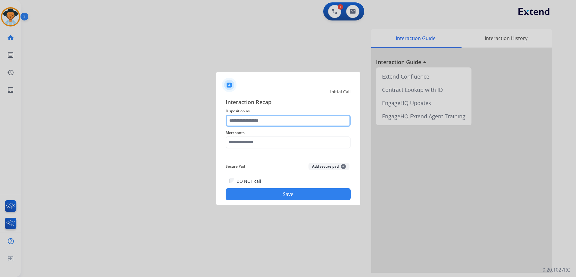
click at [283, 122] on input "text" at bounding box center [288, 121] width 125 height 12
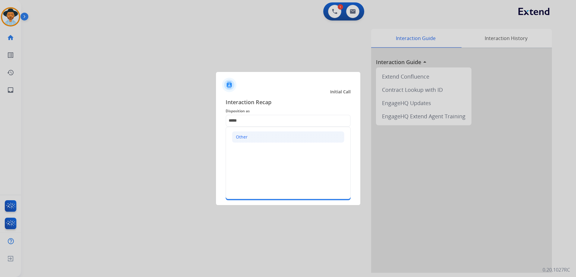
click at [258, 141] on li "Other" at bounding box center [288, 136] width 112 height 11
type input "*****"
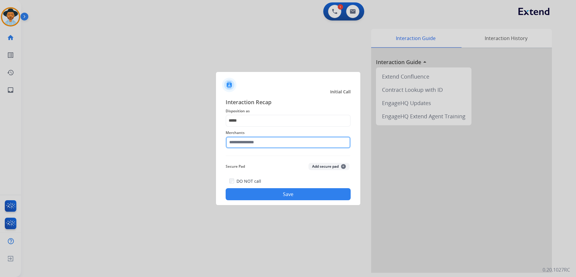
click at [258, 140] on input "text" at bounding box center [288, 142] width 125 height 12
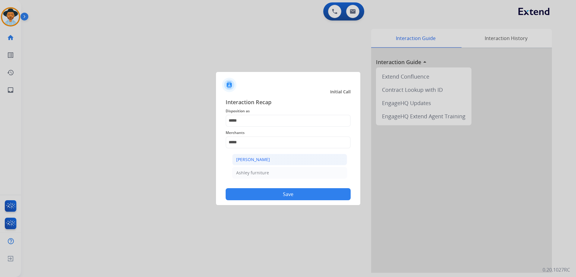
click at [295, 161] on li "[PERSON_NAME]" at bounding box center [289, 159] width 115 height 11
type input "**********"
click at [293, 193] on button "Save" at bounding box center [288, 194] width 125 height 12
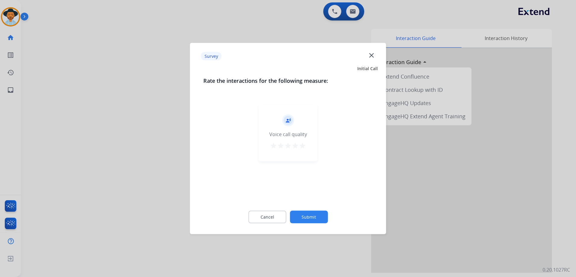
click at [301, 145] on mat-icon "star" at bounding box center [302, 145] width 7 height 7
click at [317, 215] on button "Submit" at bounding box center [309, 217] width 38 height 13
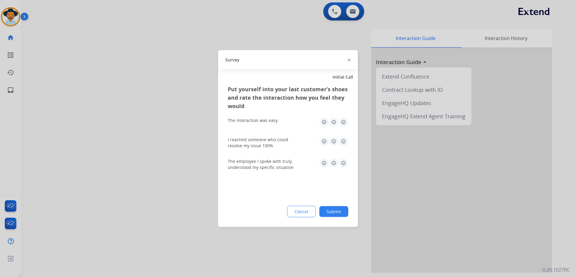
click at [343, 123] on img at bounding box center [344, 122] width 10 height 10
click at [342, 142] on img at bounding box center [344, 142] width 10 height 10
click at [347, 164] on img at bounding box center [344, 163] width 10 height 10
click at [343, 210] on button "Submit" at bounding box center [333, 211] width 29 height 11
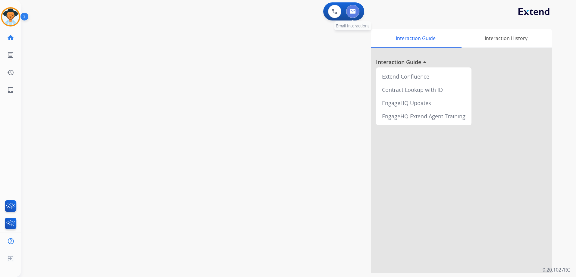
click at [357, 12] on button at bounding box center [352, 11] width 13 height 13
select select "**********"
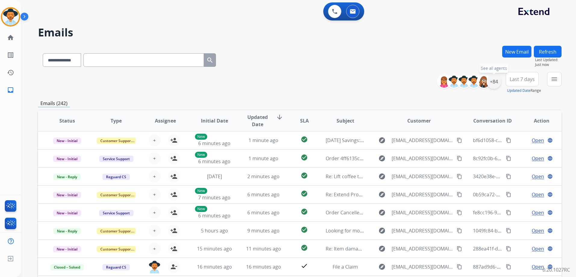
click at [495, 86] on div "+84" at bounding box center [493, 81] width 14 height 14
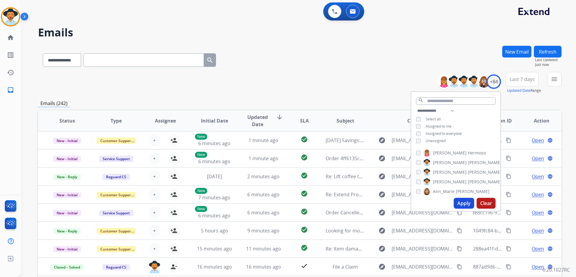
click at [433, 141] on span "Unassigned" at bounding box center [436, 140] width 20 height 5
click at [470, 203] on button "Apply" at bounding box center [464, 203] width 20 height 11
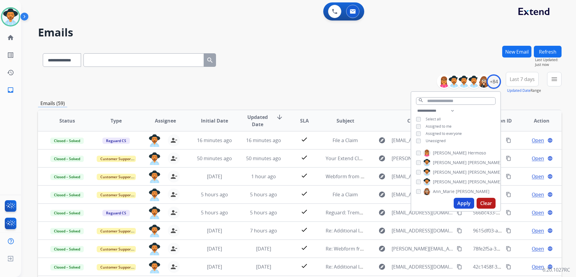
click at [360, 76] on div "**********" at bounding box center [299, 83] width 523 height 22
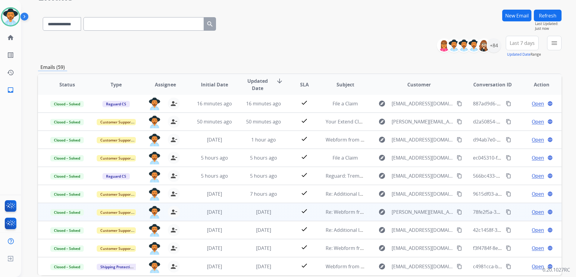
scroll to position [66, 0]
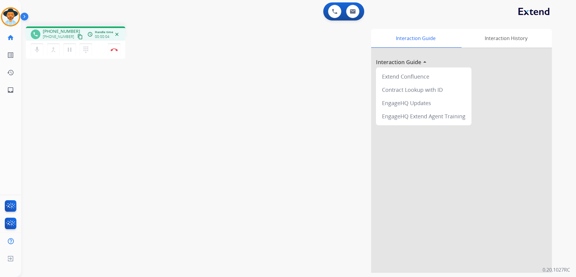
click at [77, 36] on mat-icon "content_copy" at bounding box center [79, 36] width 5 height 5
click at [351, 11] on img at bounding box center [353, 11] width 6 height 5
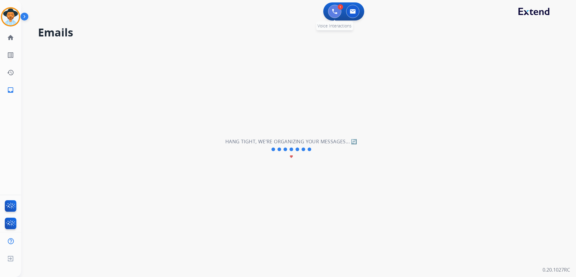
click at [334, 12] on img at bounding box center [334, 11] width 5 height 5
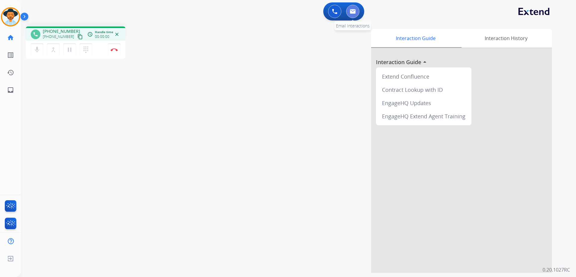
click at [355, 14] on button at bounding box center [352, 11] width 13 height 13
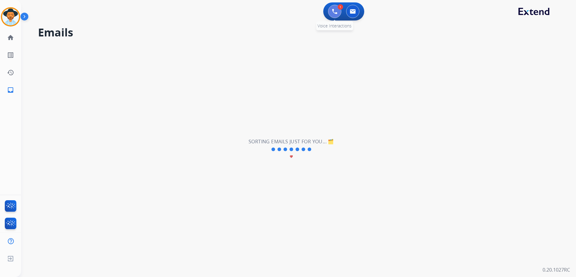
click at [329, 11] on button at bounding box center [334, 11] width 13 height 13
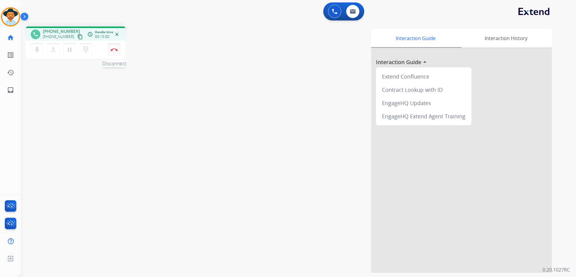
click at [114, 50] on img at bounding box center [114, 49] width 7 height 3
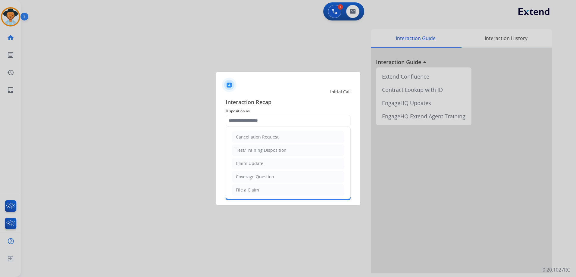
click at [294, 121] on input "text" at bounding box center [288, 121] width 125 height 12
click at [282, 136] on li "Other" at bounding box center [288, 136] width 112 height 11
type input "*****"
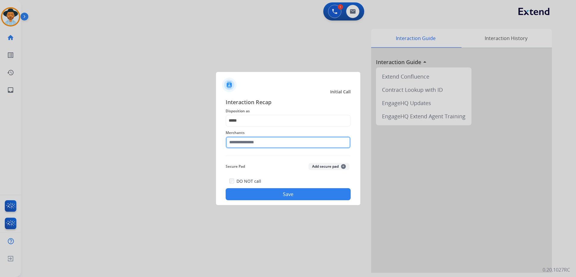
click at [262, 144] on input "text" at bounding box center [288, 142] width 125 height 12
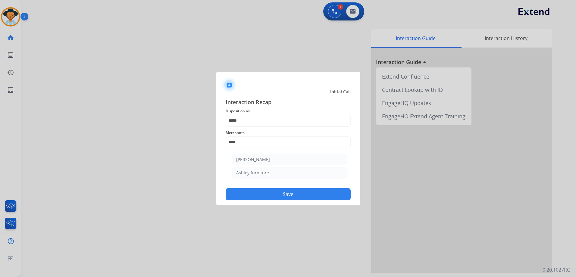
click at [248, 180] on ul "[PERSON_NAME] [PERSON_NAME] furniture" at bounding box center [289, 168] width 118 height 34
click at [263, 174] on div "Ashley furniture" at bounding box center [252, 173] width 33 height 6
type input "**********"
click at [289, 193] on button "Save" at bounding box center [288, 194] width 125 height 12
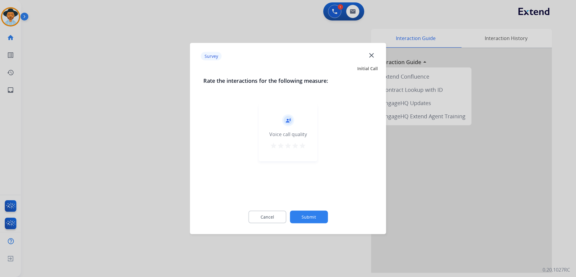
click at [304, 144] on mat-icon "star" at bounding box center [302, 145] width 7 height 7
click at [315, 214] on button "Submit" at bounding box center [309, 217] width 38 height 13
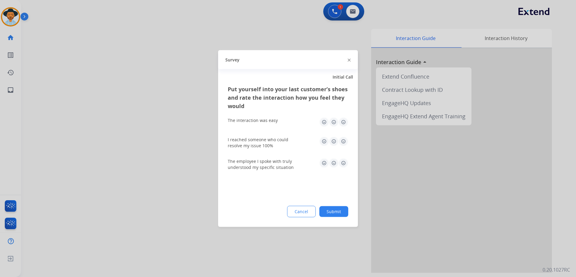
click at [341, 126] on img at bounding box center [344, 122] width 10 height 10
click at [342, 140] on img at bounding box center [344, 142] width 10 height 10
click at [343, 159] on img at bounding box center [344, 163] width 10 height 10
click at [336, 211] on button "Submit" at bounding box center [333, 211] width 29 height 11
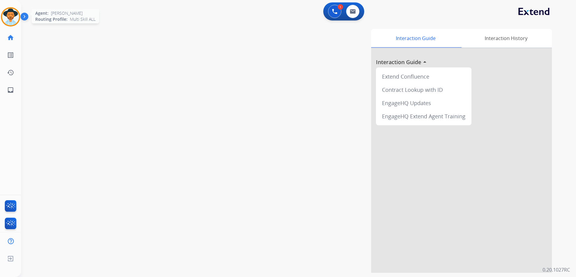
click at [15, 17] on img at bounding box center [10, 16] width 17 height 17
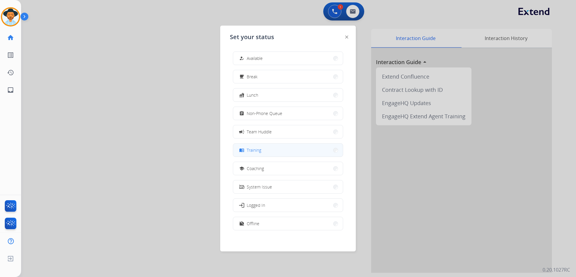
scroll to position [2, 0]
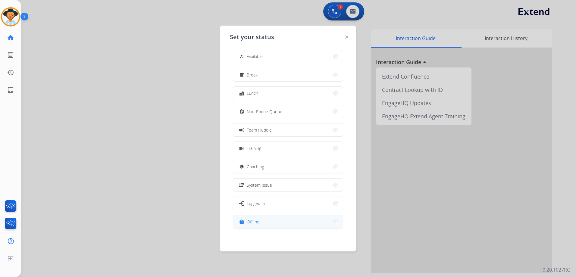
click at [268, 223] on button "work_off Offline" at bounding box center [288, 221] width 110 height 13
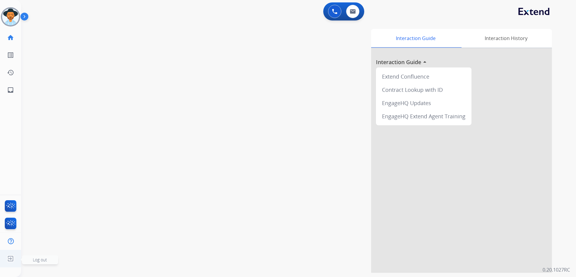
click at [14, 259] on img at bounding box center [10, 258] width 11 height 11
